Goal: Task Accomplishment & Management: Manage account settings

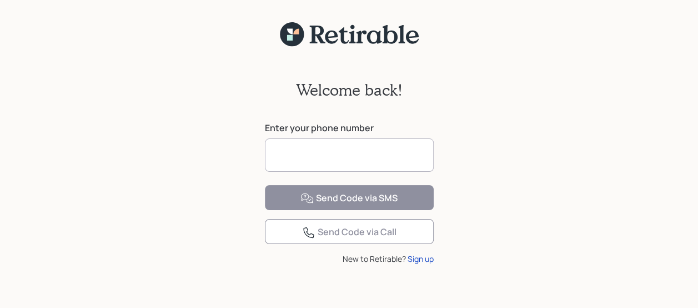
click at [403, 154] on input at bounding box center [349, 154] width 169 height 33
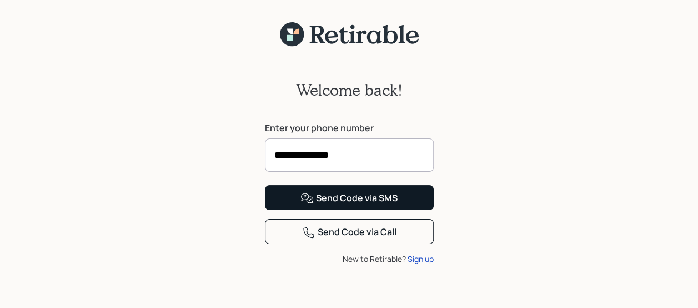
type input "**********"
click at [375, 205] on div "Send Code via SMS" at bounding box center [349, 198] width 97 height 13
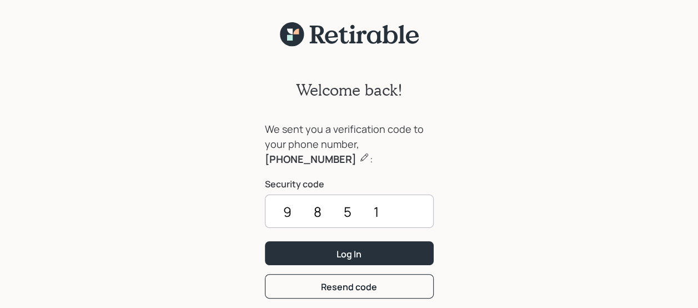
type input "9851"
click at [375, 245] on button "Log In" at bounding box center [349, 253] width 169 height 24
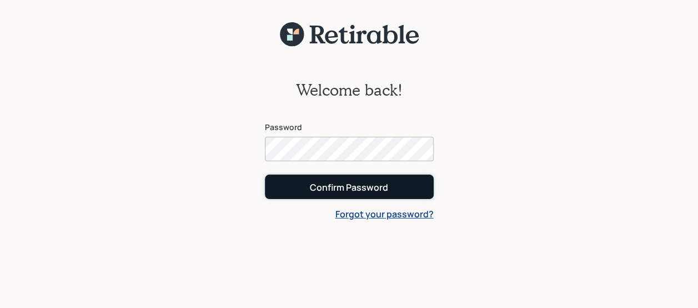
click at [368, 189] on div "Confirm Password" at bounding box center [349, 187] width 78 height 12
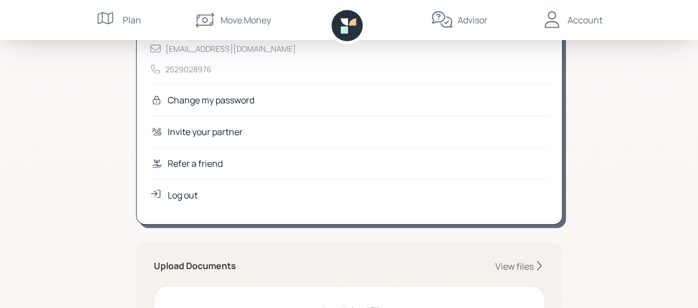
scroll to position [167, 0]
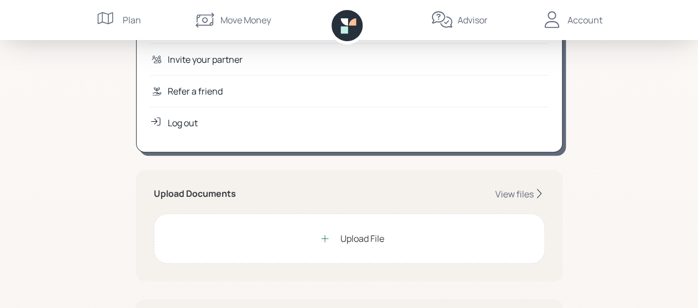
click at [322, 237] on icon at bounding box center [324, 237] width 7 height 7
click at [504, 196] on div "View files" at bounding box center [515, 194] width 38 height 12
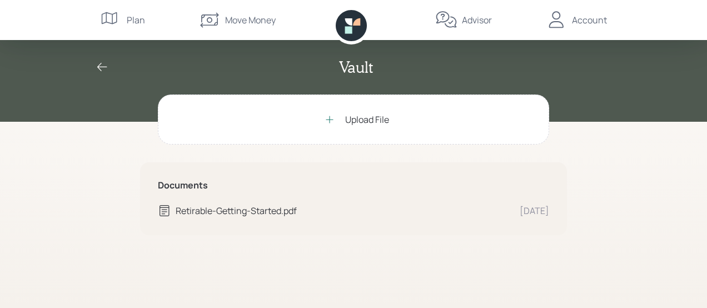
click at [331, 120] on icon at bounding box center [329, 119] width 11 height 11
click at [467, 14] on div "Advisor" at bounding box center [477, 19] width 30 height 13
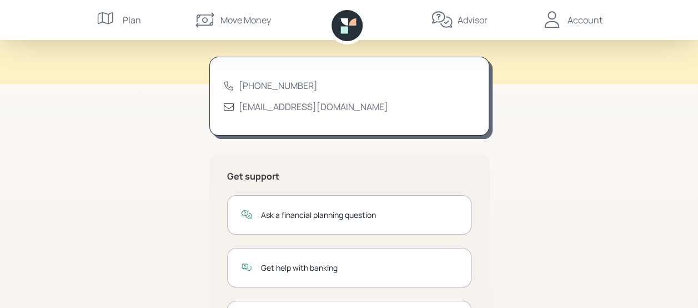
scroll to position [56, 0]
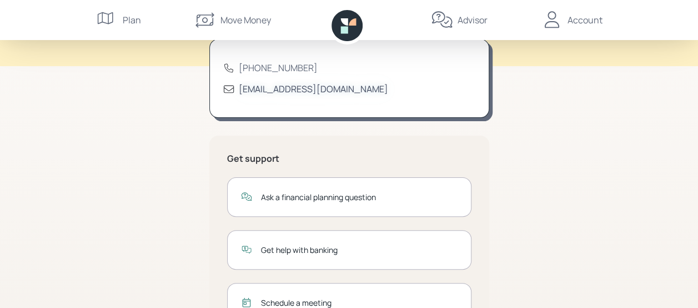
click at [293, 87] on div "[EMAIL_ADDRESS][DOMAIN_NAME]" at bounding box center [313, 89] width 149 height 12
click at [571, 21] on div "Account" at bounding box center [585, 19] width 35 height 13
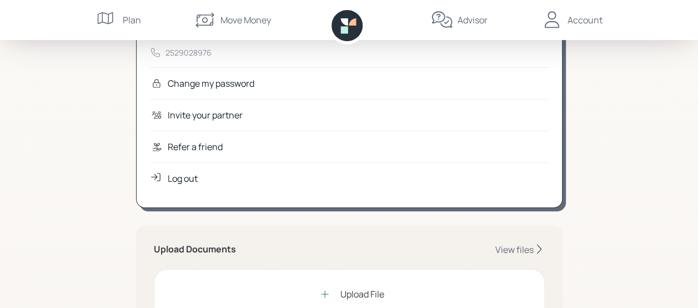
scroll to position [111, 0]
click at [513, 247] on div "View files" at bounding box center [515, 249] width 38 height 12
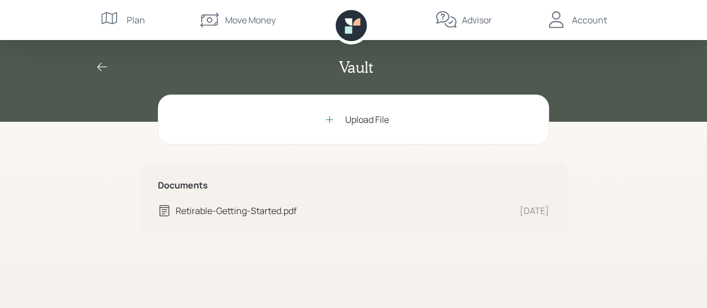
click at [589, 13] on div "Account" at bounding box center [589, 19] width 35 height 13
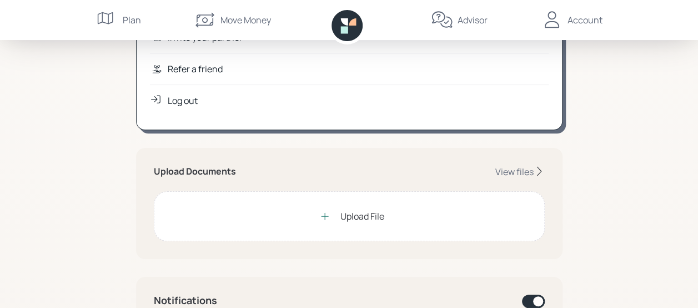
scroll to position [222, 0]
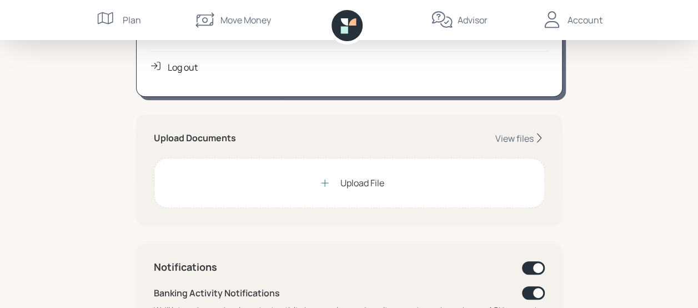
click at [185, 63] on div "Log out" at bounding box center [183, 67] width 30 height 13
click at [187, 66] on div "Log out" at bounding box center [183, 67] width 30 height 13
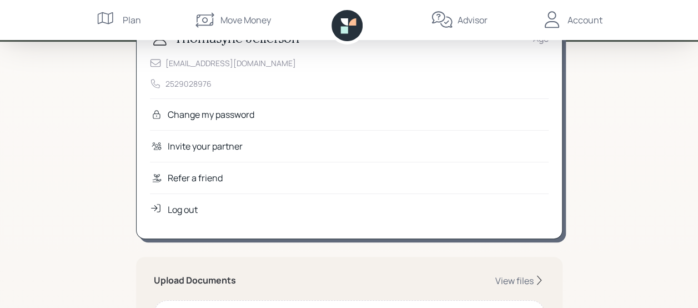
scroll to position [0, 0]
